Goal: Find specific page/section: Find specific page/section

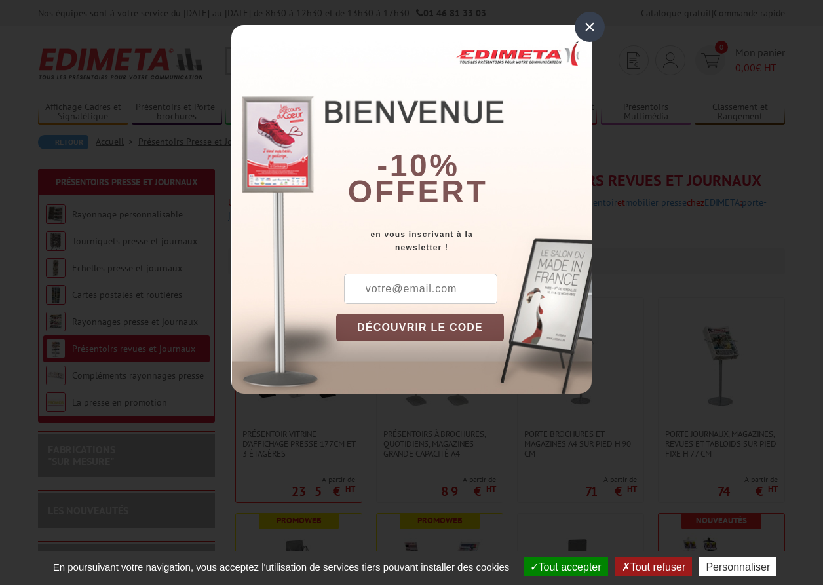
click at [584, 31] on div "×" at bounding box center [590, 27] width 30 height 30
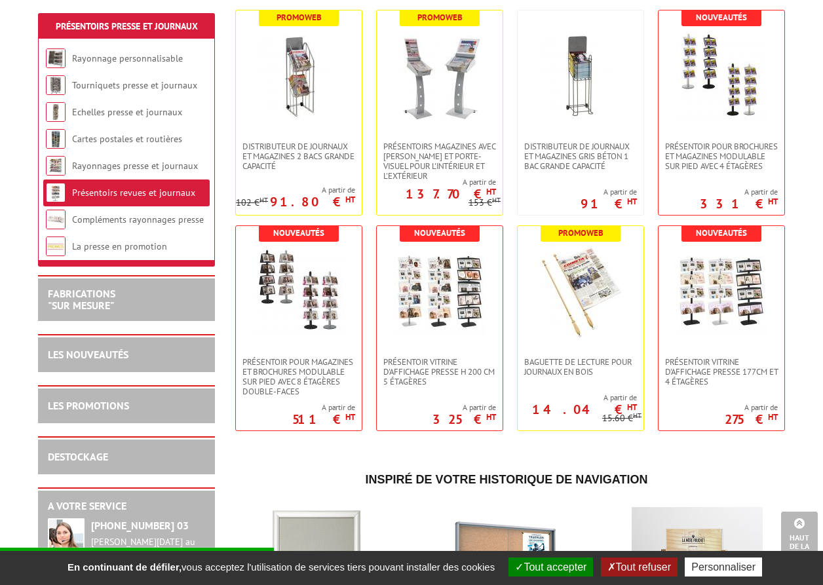
scroll to position [460, 0]
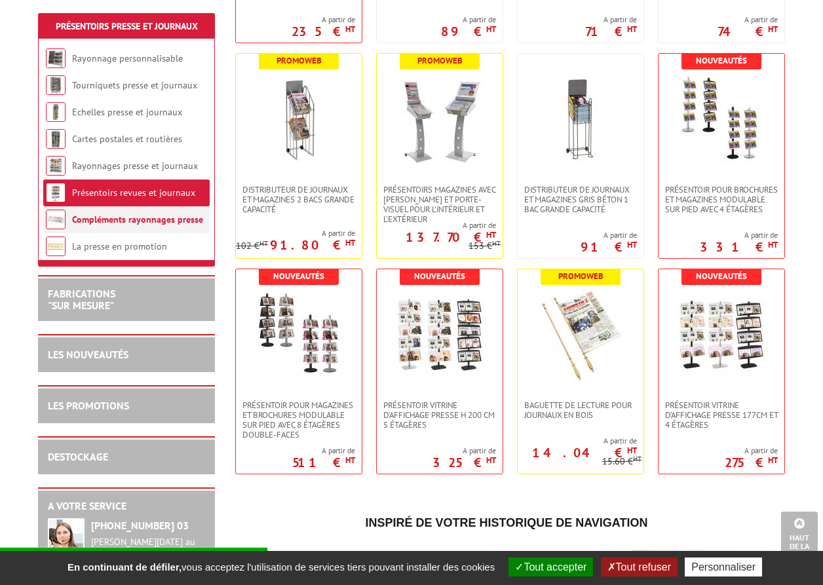
click at [118, 225] on li "Compléments rayonnages presse" at bounding box center [126, 219] width 166 height 27
click at [118, 222] on link "Compléments rayonnages presse" at bounding box center [137, 220] width 131 height 12
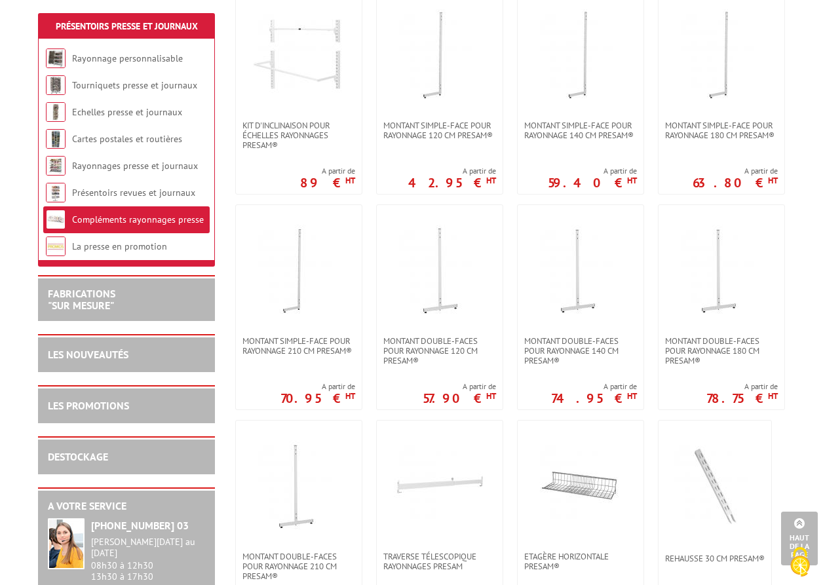
scroll to position [197, 0]
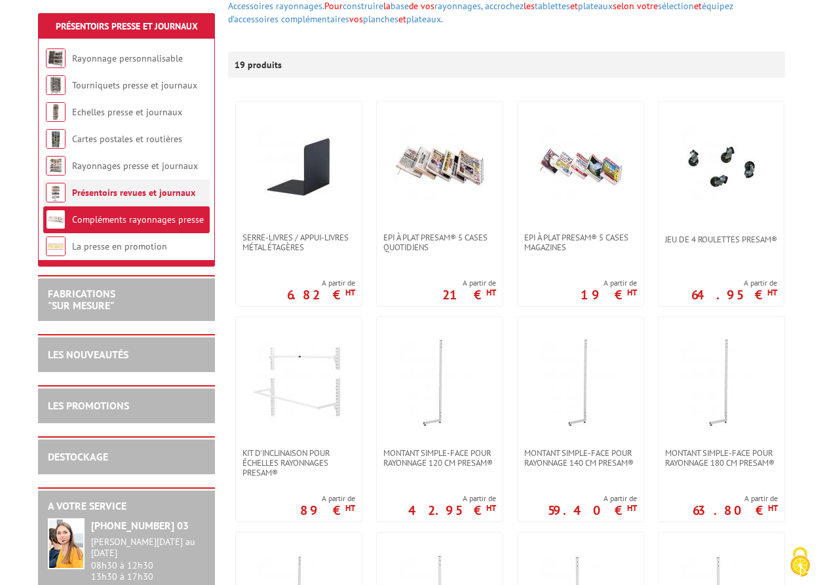
click at [114, 193] on link "Présentoirs revues et journaux" at bounding box center [133, 193] width 123 height 12
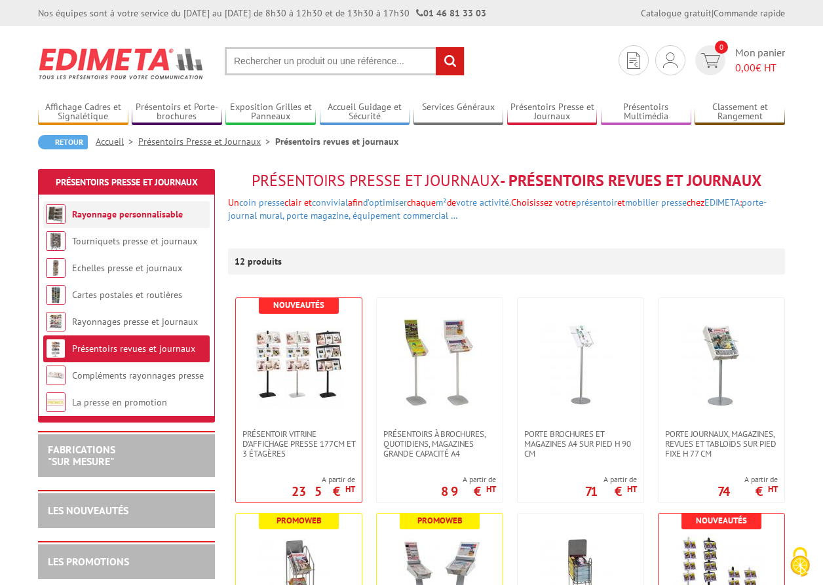
click at [115, 217] on link "Rayonnage personnalisable" at bounding box center [127, 214] width 111 height 12
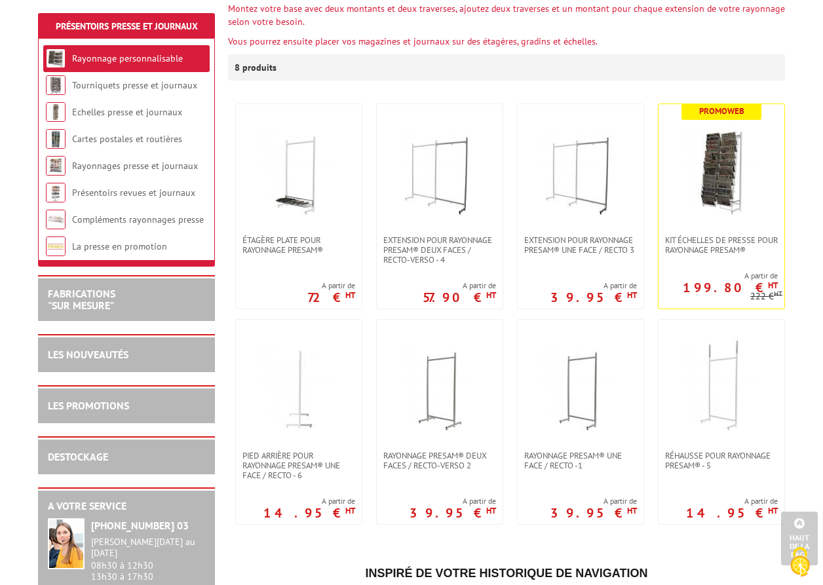
scroll to position [197, 0]
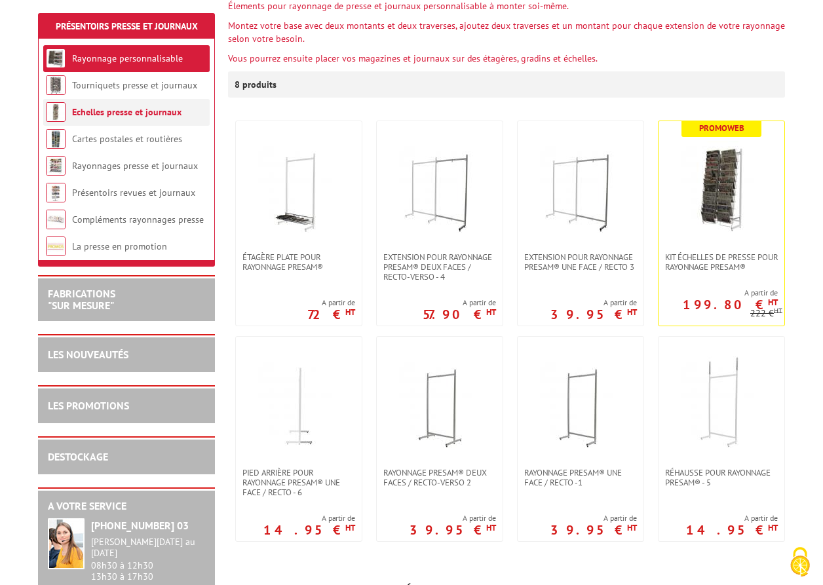
click at [114, 113] on link "Echelles presse et journaux" at bounding box center [126, 112] width 109 height 12
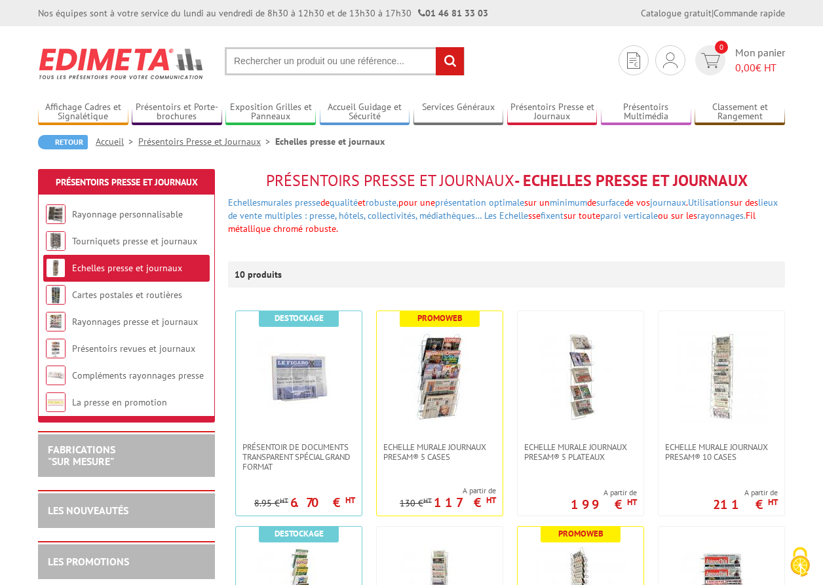
click at [507, 239] on div "Echelles murales presse de qualité et robuste, pour une présentation optimale s…" at bounding box center [506, 225] width 557 height 59
